Goal: Book appointment/travel/reservation

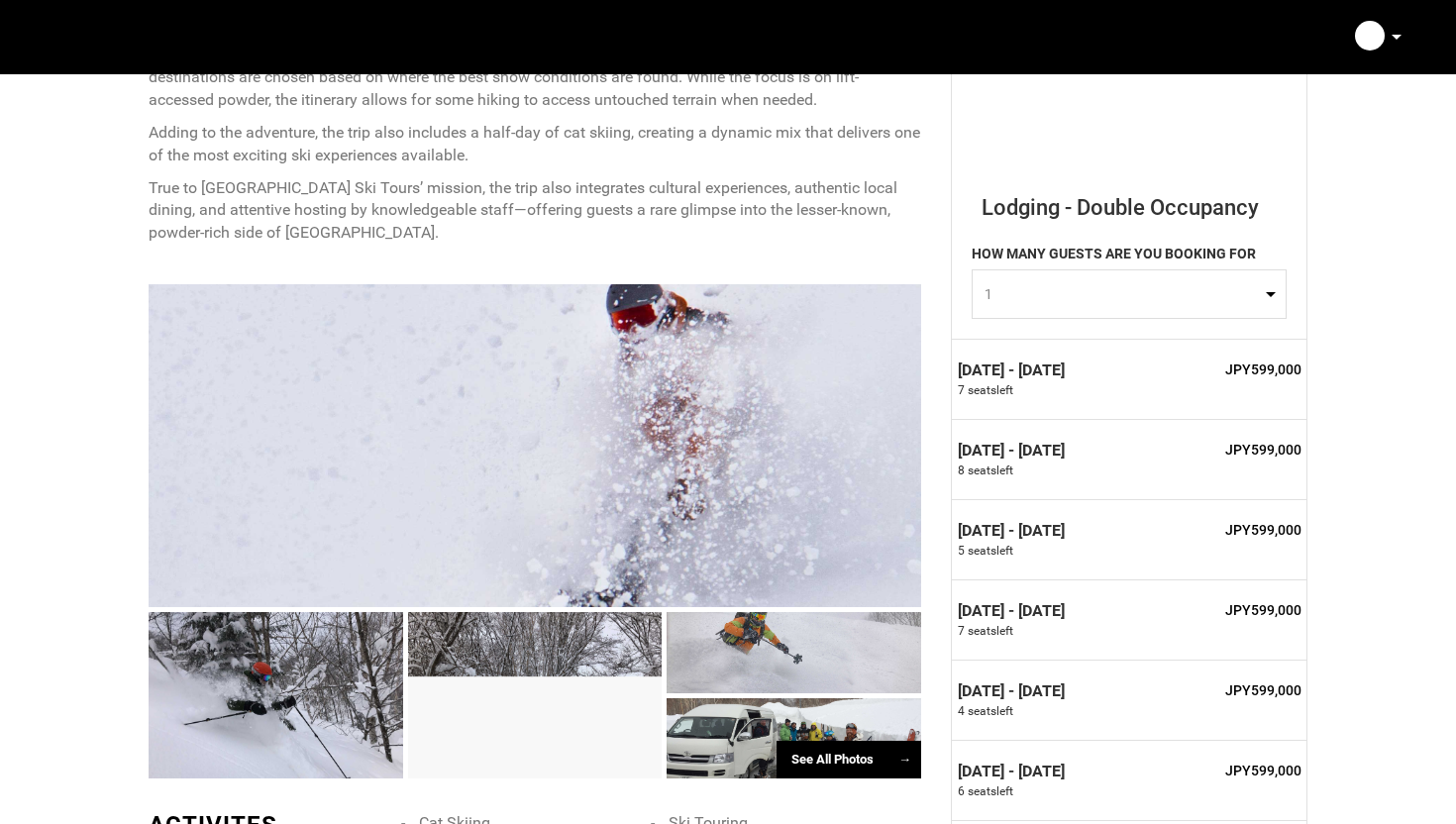
scroll to position [934, 0]
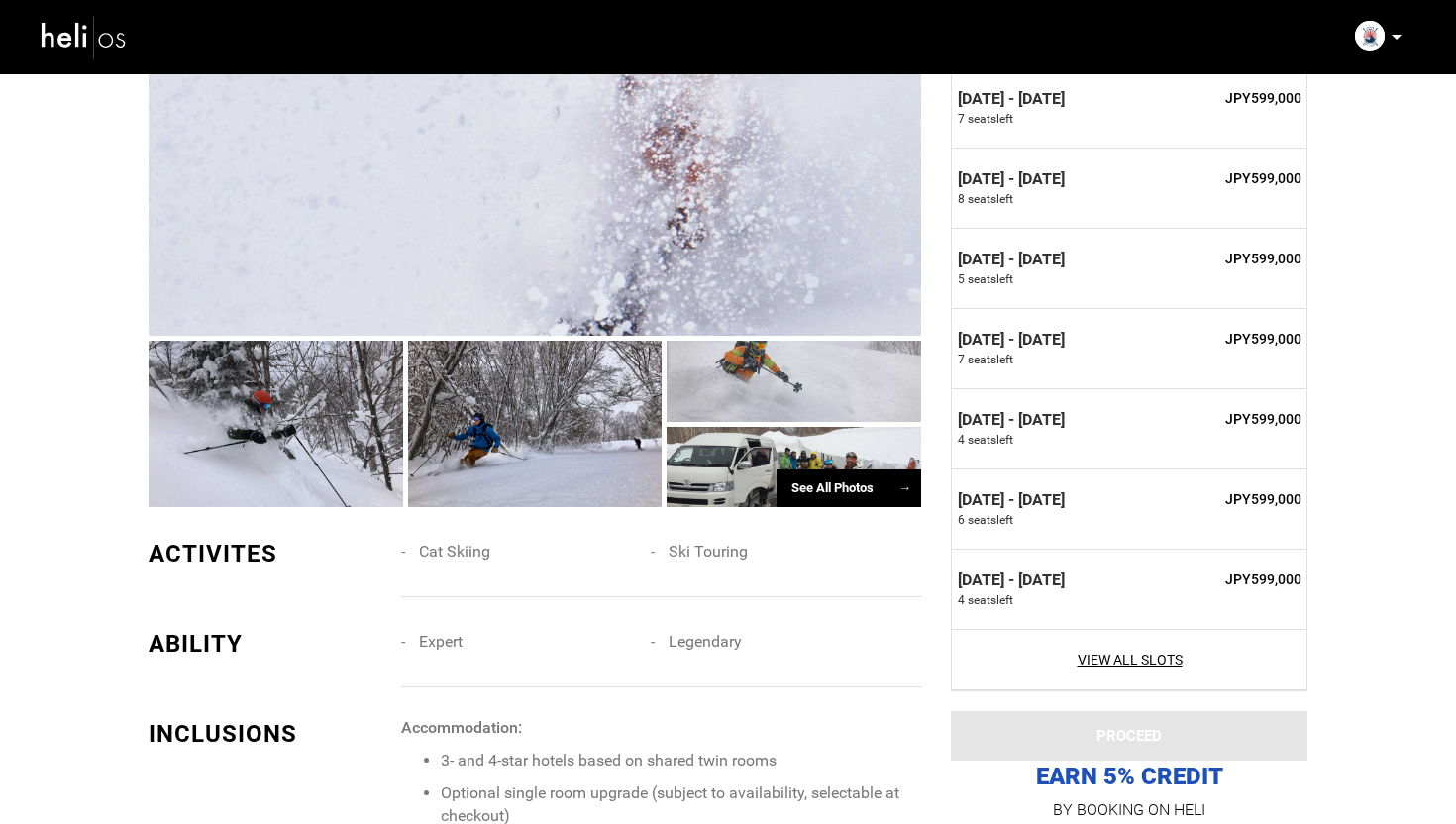
scroll to position [1198, 0]
